Goal: Task Accomplishment & Management: Complete application form

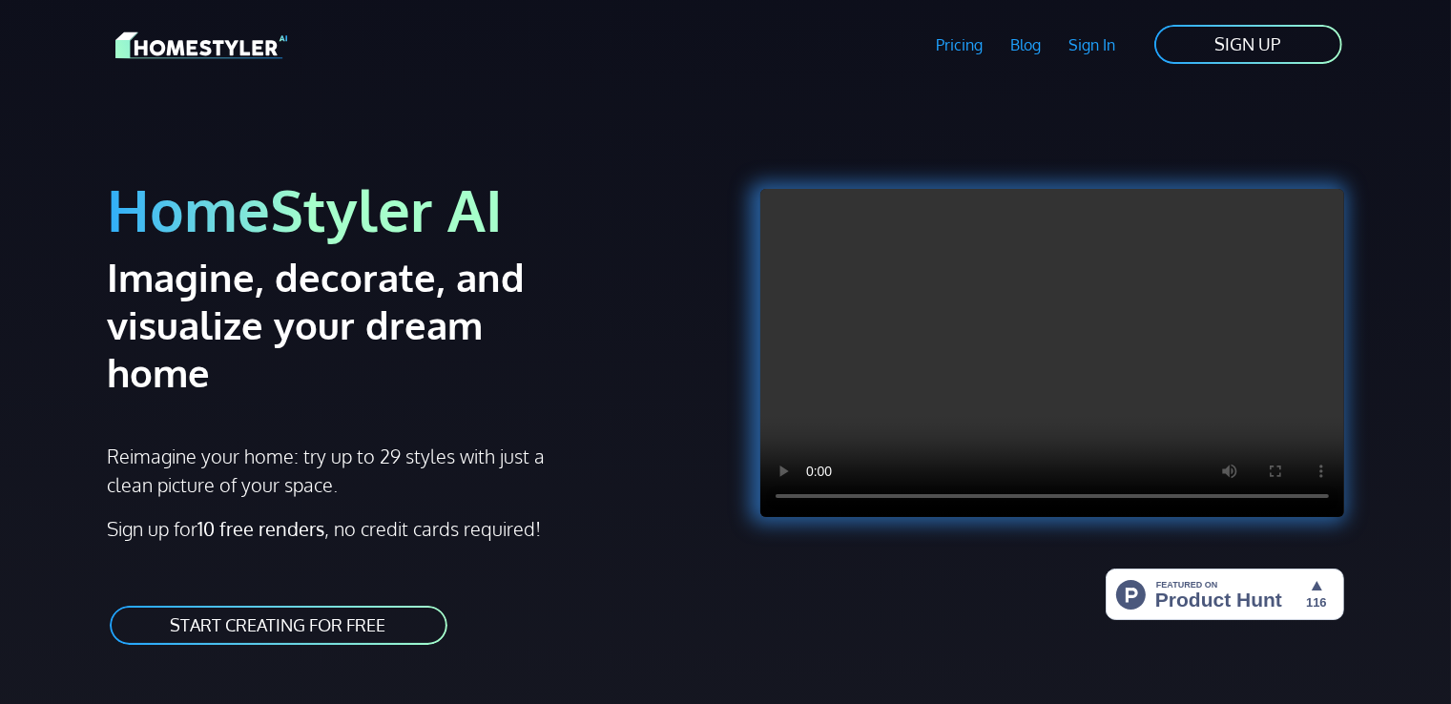
click at [233, 604] on link "START CREATING FOR FREE" at bounding box center [279, 625] width 342 height 43
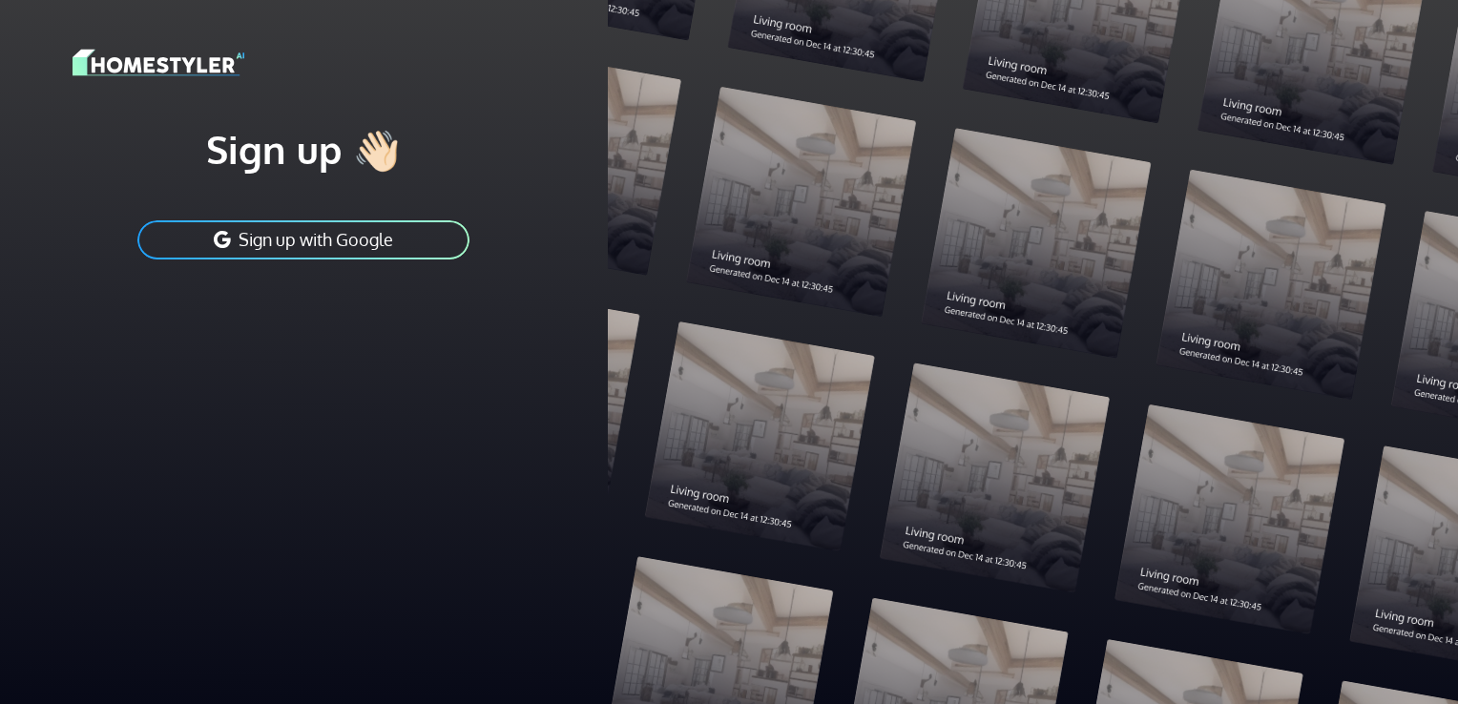
click at [782, 242] on div at bounding box center [1033, 352] width 850 height 704
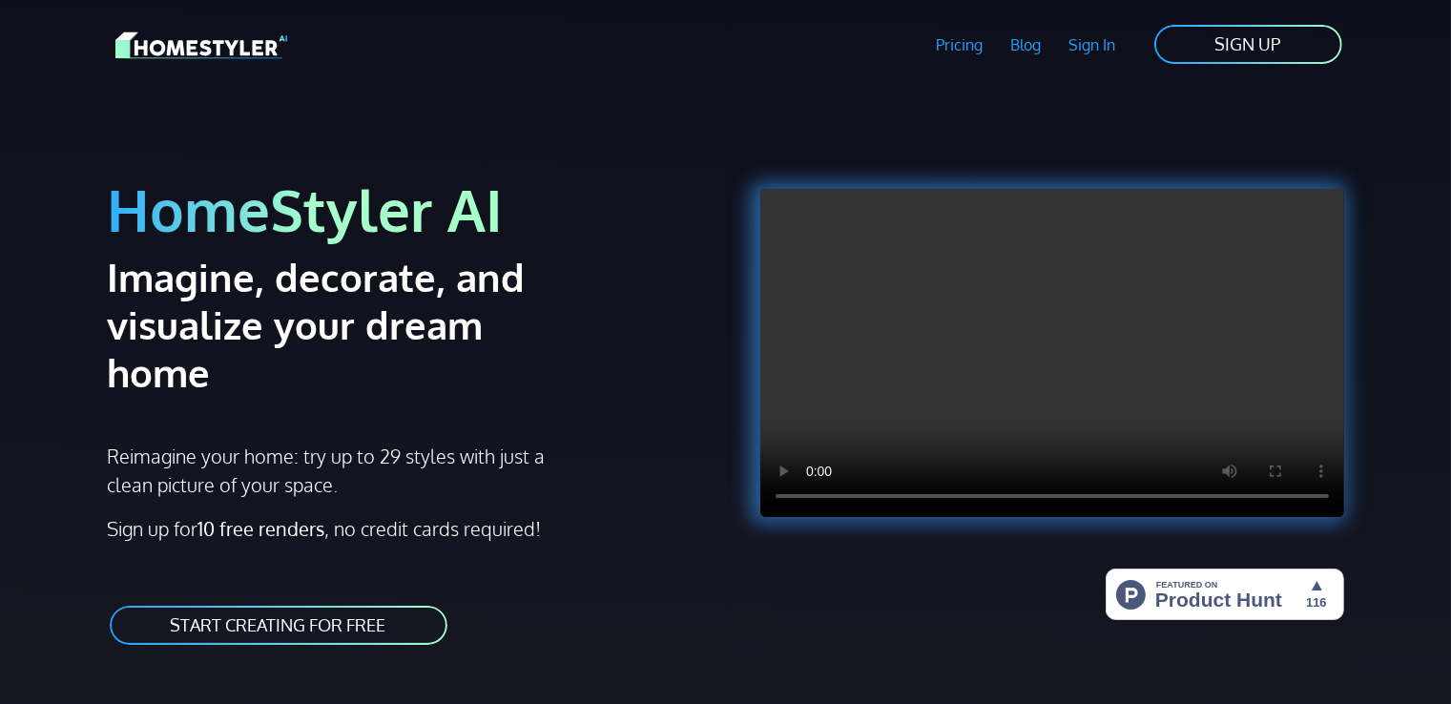
click at [176, 604] on link "START CREATING FOR FREE" at bounding box center [279, 625] width 342 height 43
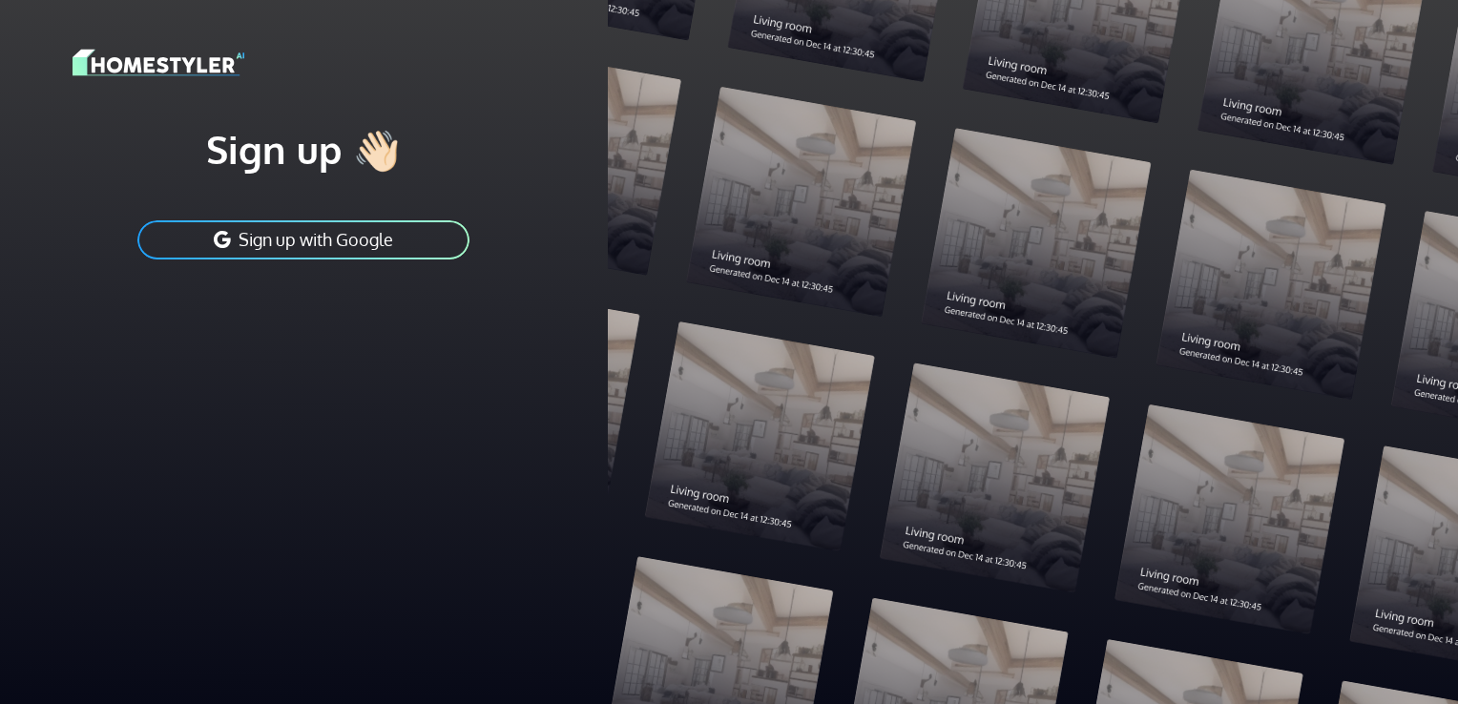
click at [422, 247] on button "Sign up with Google" at bounding box center [303, 239] width 336 height 43
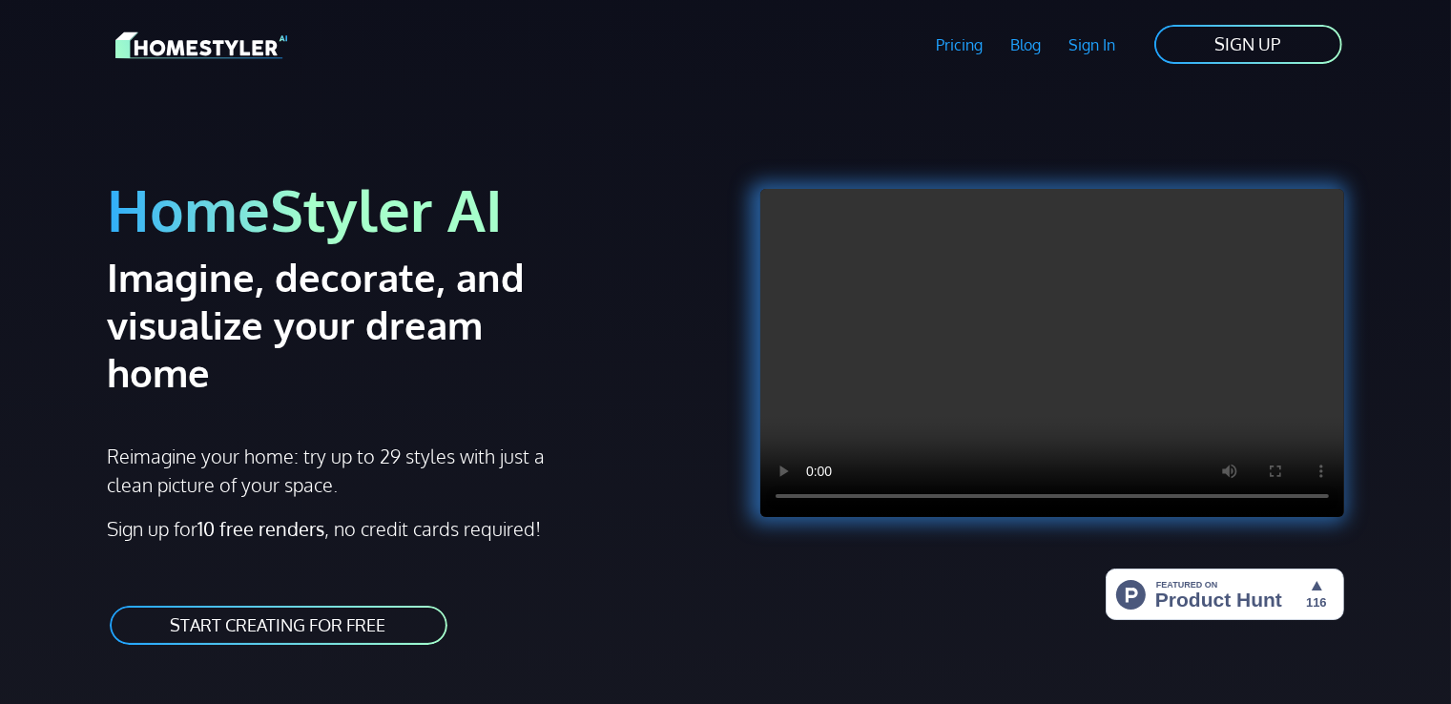
drag, startPoint x: 1242, startPoint y: 195, endPoint x: 1445, endPoint y: 3, distance: 278.7
click at [1301, 47] on link "SIGN UP" at bounding box center [1249, 44] width 192 height 43
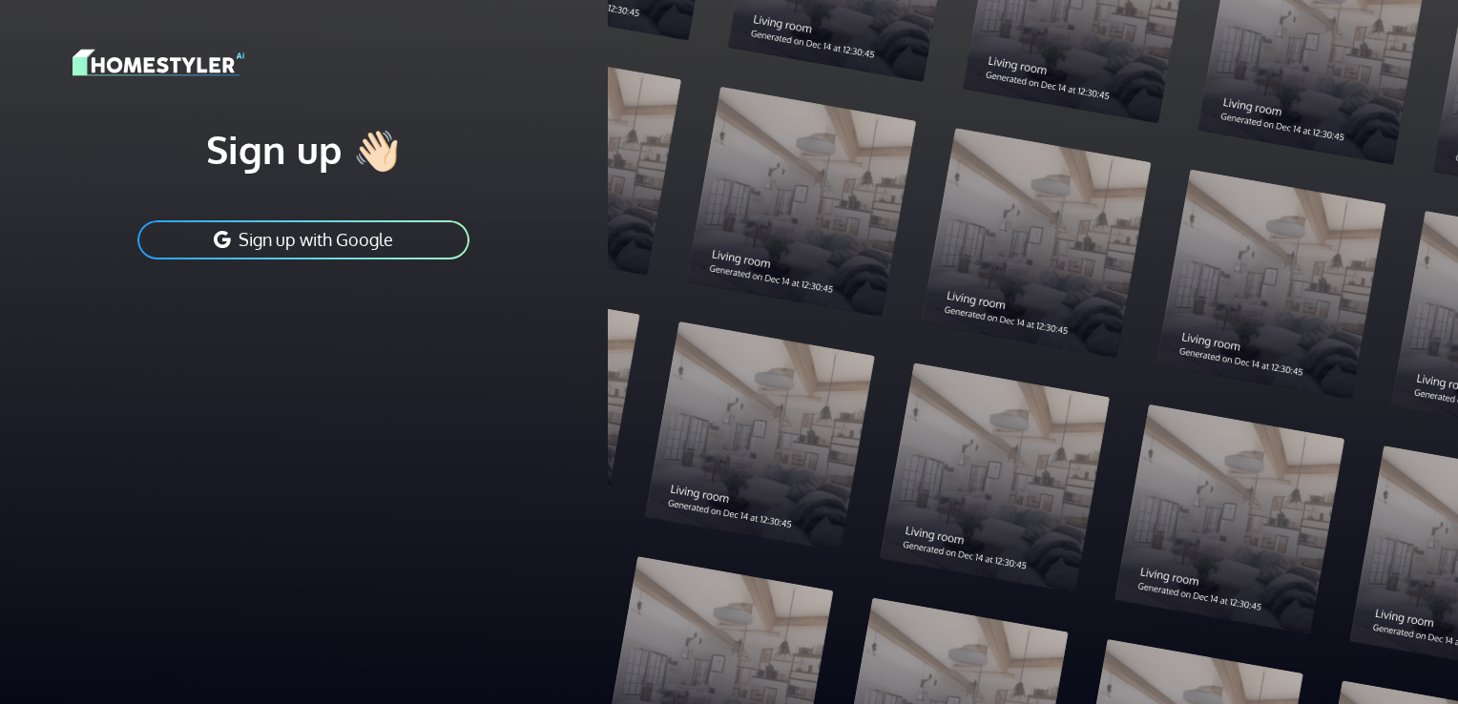
click at [368, 249] on button "Sign up with Google" at bounding box center [303, 239] width 336 height 43
